Goal: Information Seeking & Learning: Learn about a topic

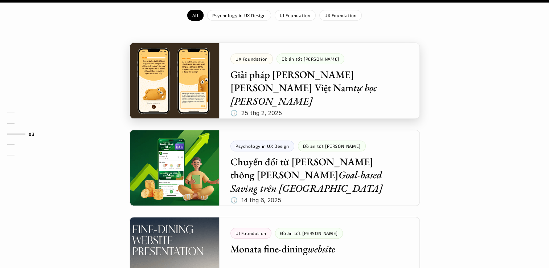
scroll to position [654, 0]
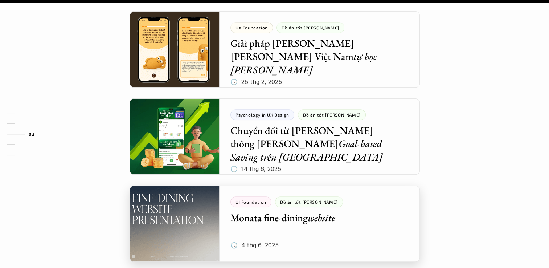
click at [298, 186] on div at bounding box center [275, 224] width 290 height 76
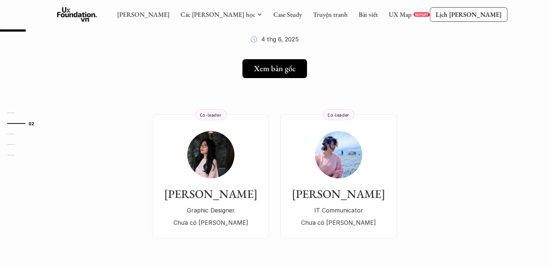
scroll to position [36, 0]
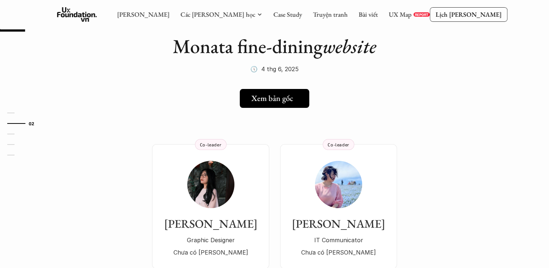
click at [282, 99] on h5 "Xem bản gốc" at bounding box center [273, 98] width 42 height 9
